Goal: Information Seeking & Learning: Learn about a topic

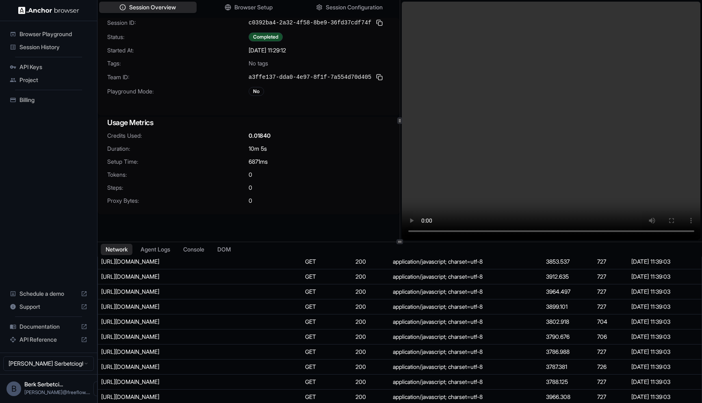
scroll to position [13802, 0]
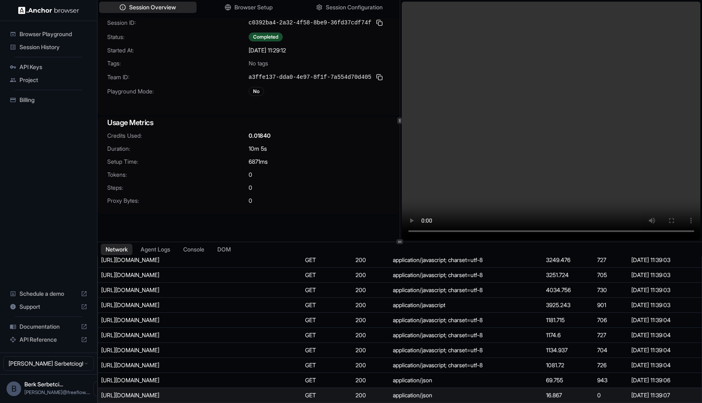
click at [222, 398] on div "[URL][DOMAIN_NAME]" at bounding box center [162, 395] width 122 height 8
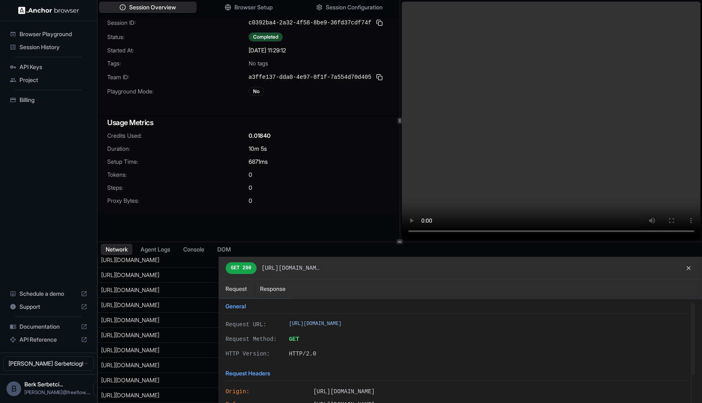
click at [191, 384] on div at bounding box center [400, 337] width 604 height 161
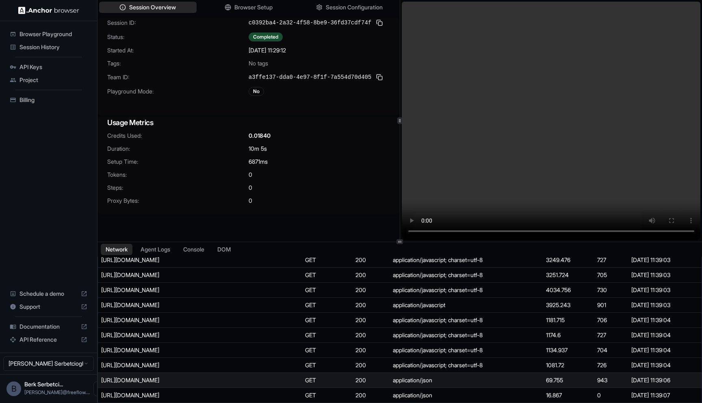
click at [252, 384] on td "[URL][DOMAIN_NAME]" at bounding box center [200, 380] width 204 height 15
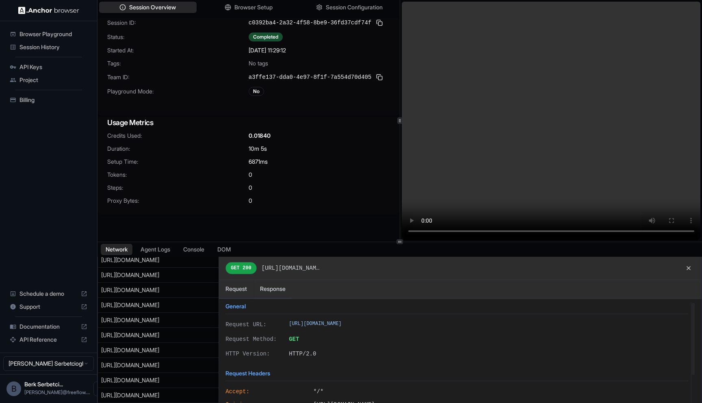
click at [210, 368] on div at bounding box center [400, 337] width 604 height 161
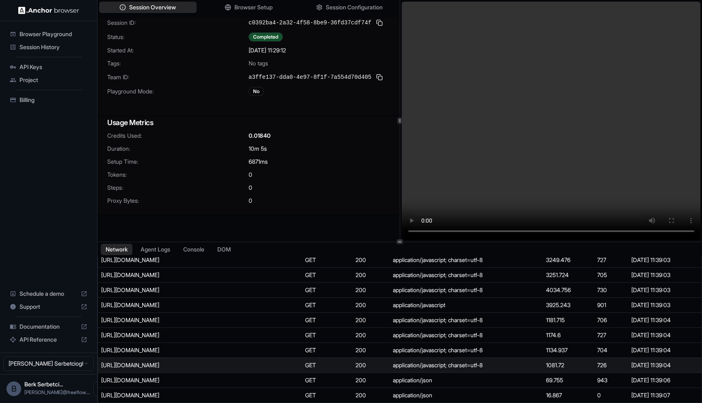
click at [201, 368] on div "[URL][DOMAIN_NAME]" at bounding box center [162, 365] width 122 height 8
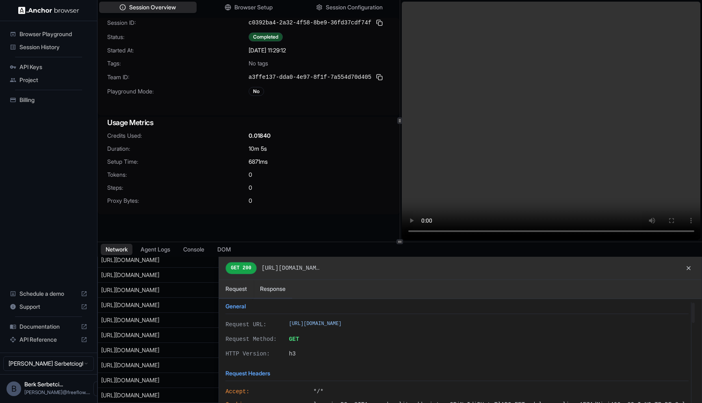
click at [198, 367] on div at bounding box center [400, 337] width 604 height 161
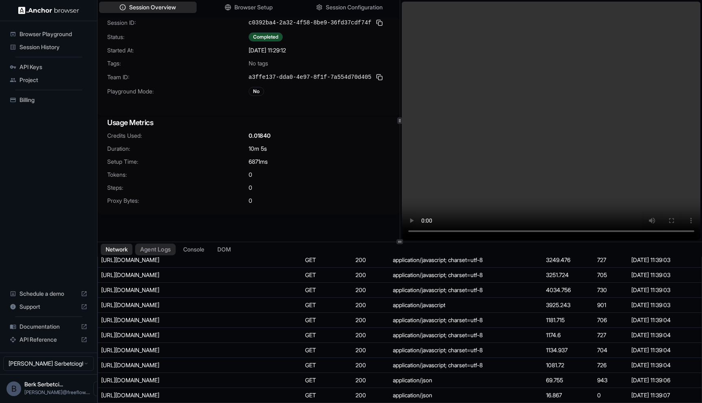
click at [161, 252] on button "Agent Logs" at bounding box center [155, 250] width 41 height 12
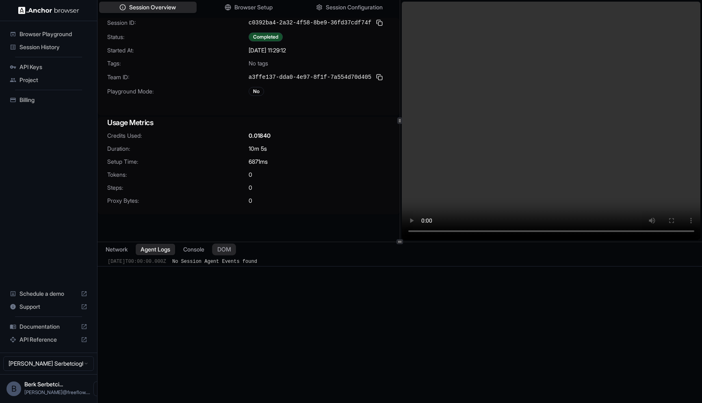
click at [216, 252] on button "DOM" at bounding box center [224, 250] width 24 height 12
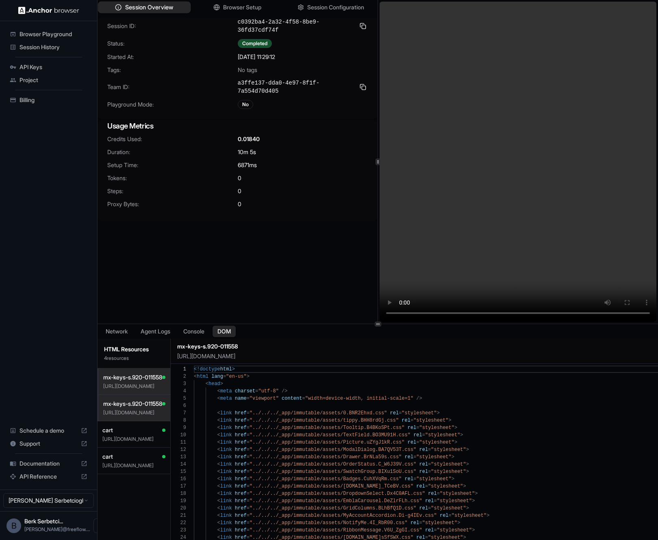
scroll to position [73, 0]
click at [122, 403] on p "[URL][DOMAIN_NAME]" at bounding box center [133, 439] width 63 height 7
type textarea "**********"
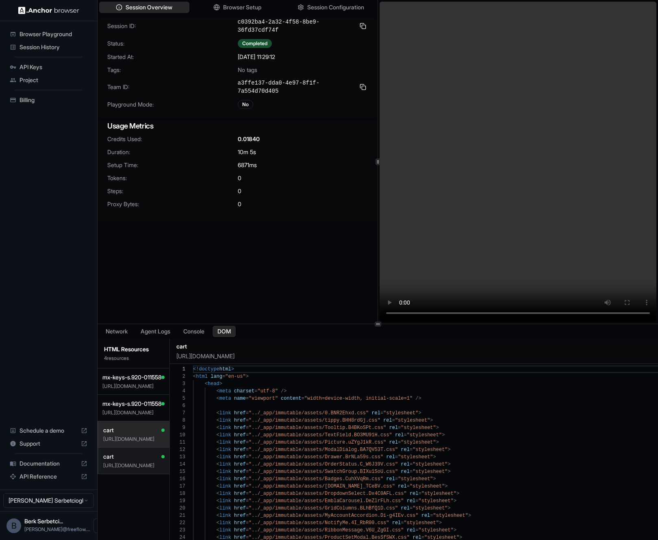
click at [128, 403] on div "cart" at bounding box center [133, 456] width 61 height 8
click at [108, 329] on button "Network" at bounding box center [116, 332] width 33 height 12
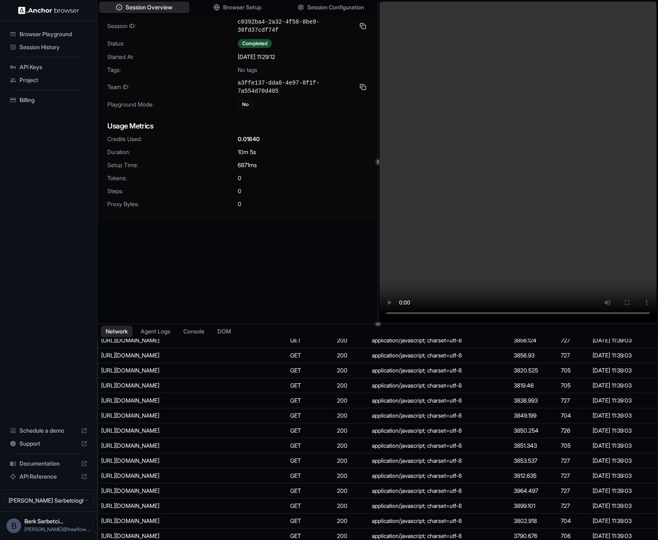
scroll to position [13748, 0]
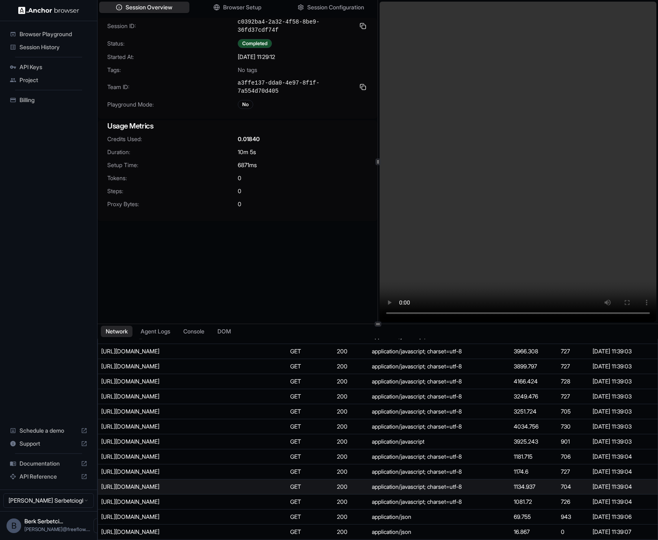
click at [183, 403] on div "[URL][DOMAIN_NAME]" at bounding box center [162, 487] width 122 height 8
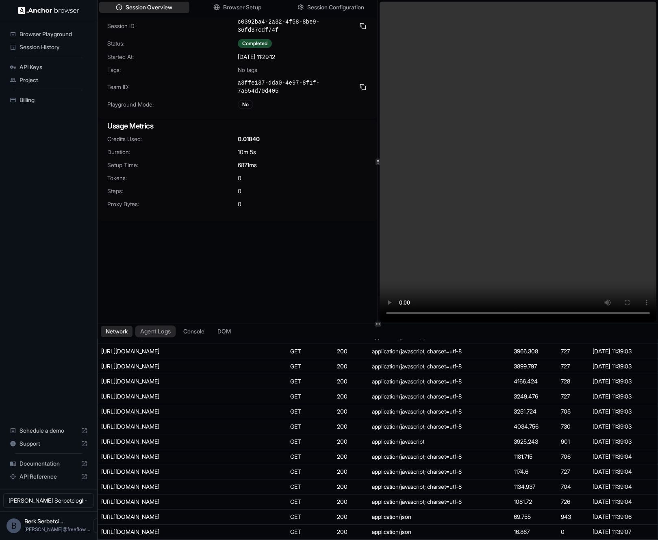
click at [164, 331] on button "Agent Logs" at bounding box center [155, 332] width 41 height 12
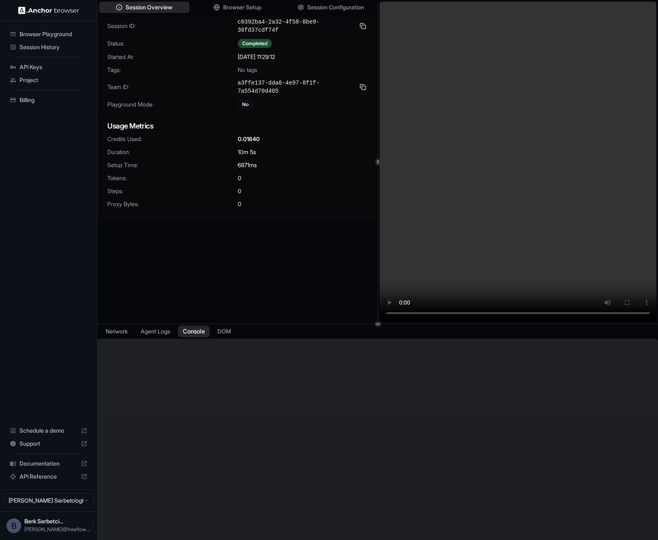
click at [205, 333] on button "Console" at bounding box center [194, 332] width 32 height 12
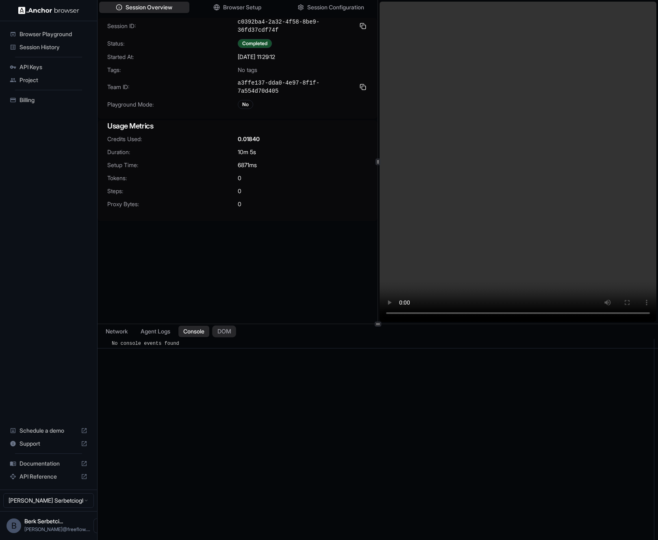
click at [232, 334] on button "DOM" at bounding box center [224, 332] width 24 height 12
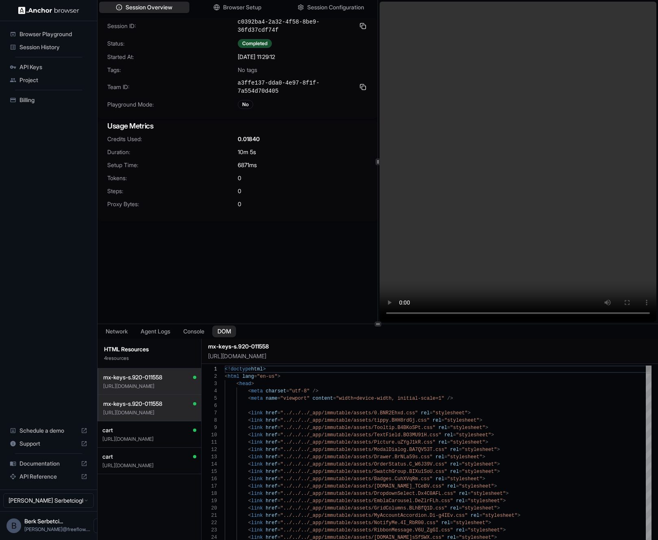
scroll to position [73, 0]
click at [208, 329] on button "Console" at bounding box center [194, 332] width 32 height 12
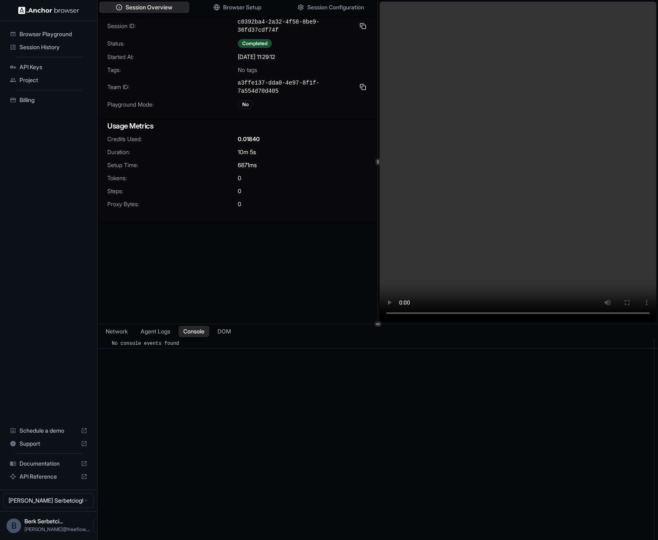
click at [554, 316] on video at bounding box center [518, 162] width 277 height 320
click at [561, 208] on video at bounding box center [518, 162] width 277 height 320
click at [118, 333] on button "Network" at bounding box center [116, 332] width 33 height 12
